Goal: Find specific page/section: Find specific page/section

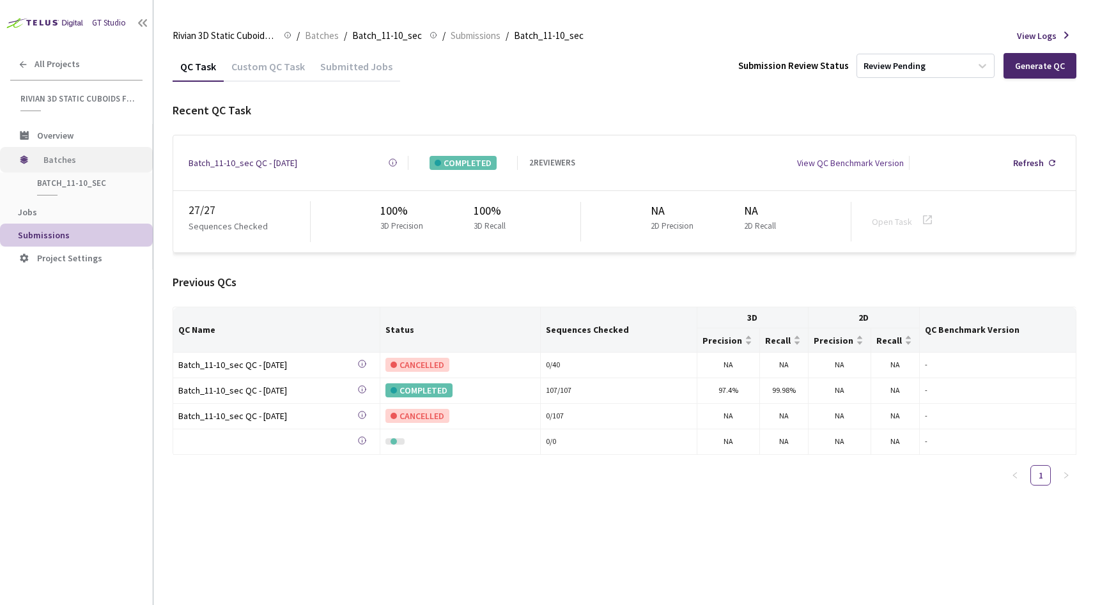
click at [58, 160] on span "Batches" at bounding box center [87, 160] width 88 height 26
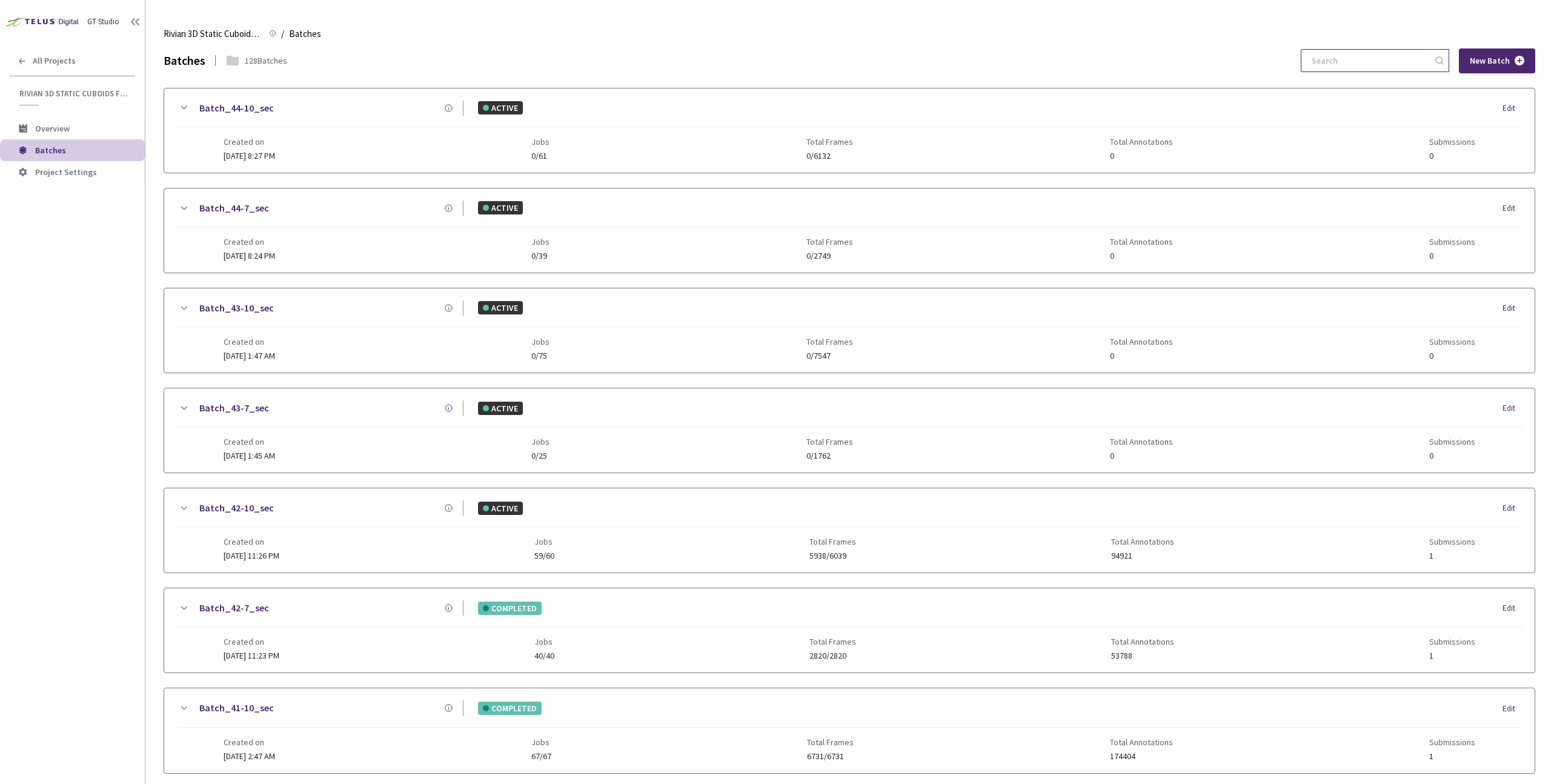
click at [1035, 59] on input at bounding box center [1369, 60] width 129 height 22
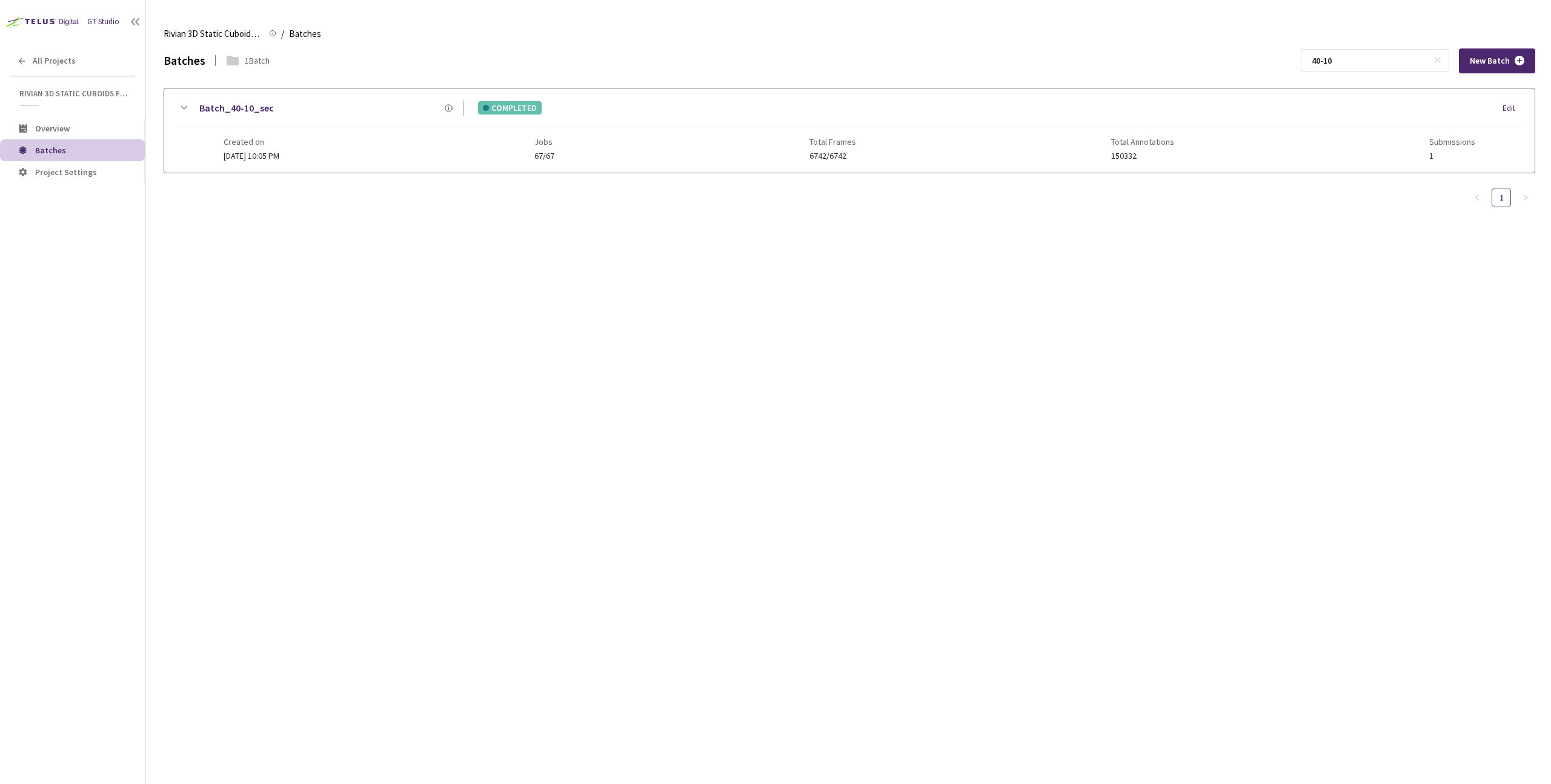
type input "40-10"
click at [327, 100] on div "Batch_40-10_sec COMPLETED Edit Created on [DATE] 10:05 PM Jobs 67/67 Total Fram…" at bounding box center [848, 130] width 1370 height 84
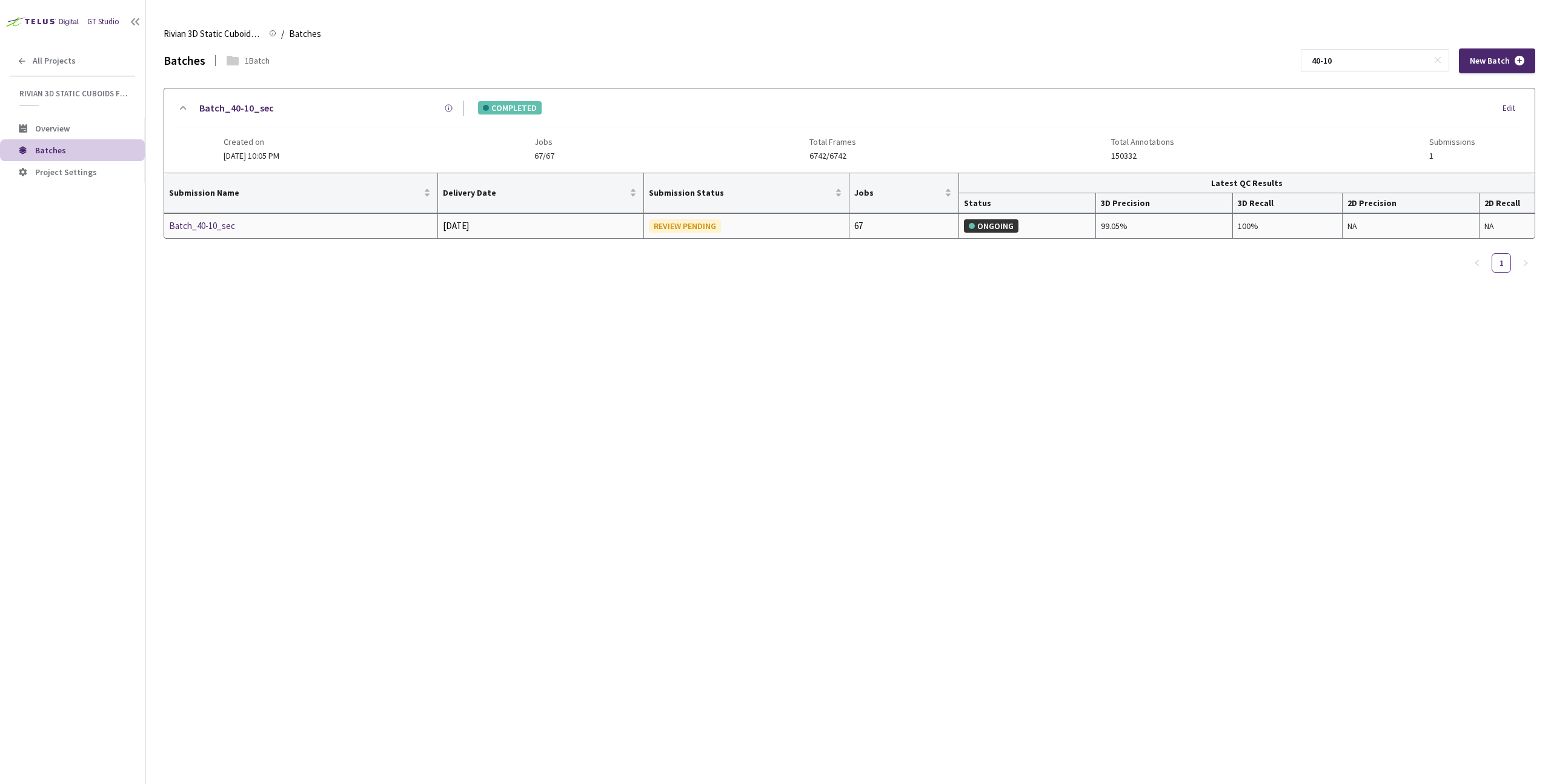
click at [191, 224] on div "Batch_40-10_sec" at bounding box center [232, 226] width 128 height 14
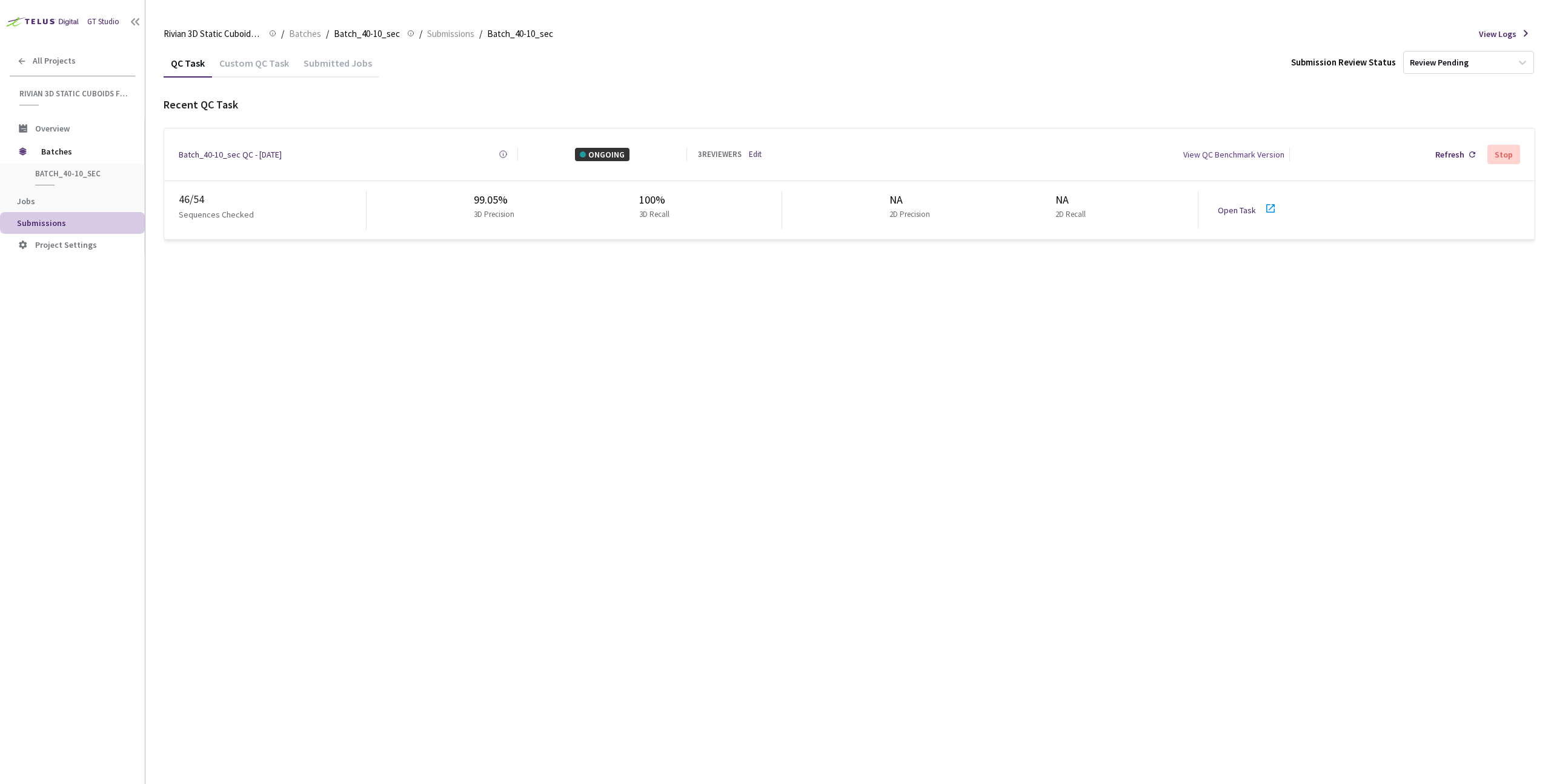
click at [1035, 205] on link "Open Task" at bounding box center [1236, 210] width 38 height 11
